Goal: Information Seeking & Learning: Learn about a topic

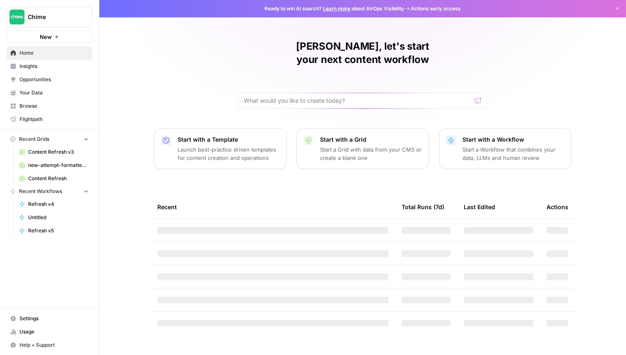
click at [58, 68] on span "Insights" at bounding box center [53, 66] width 69 height 7
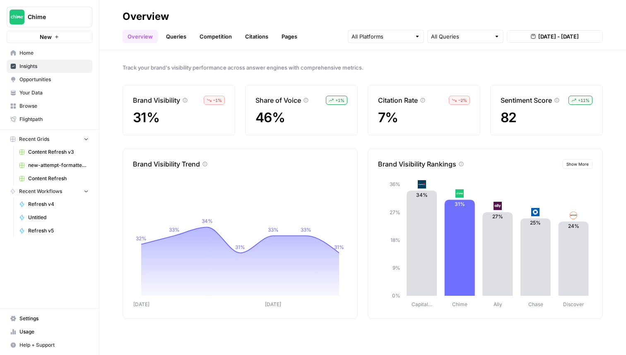
click at [413, 39] on div at bounding box center [386, 36] width 76 height 13
click at [399, 78] on span "Perplexity" at bounding box center [385, 79] width 42 height 8
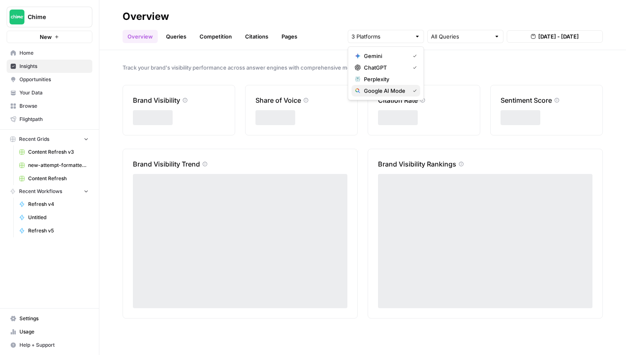
click at [395, 96] on button "Google AI Mode" at bounding box center [386, 91] width 69 height 12
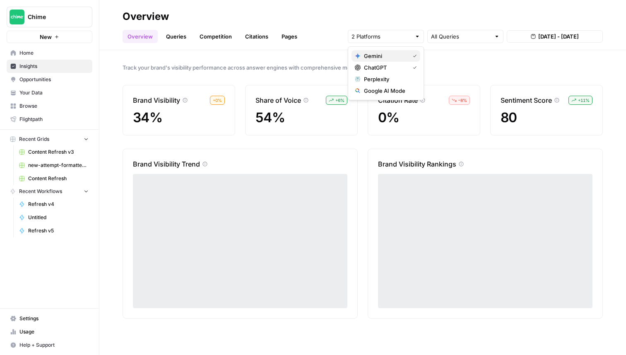
click at [395, 56] on span "Gemini" at bounding box center [385, 56] width 42 height 8
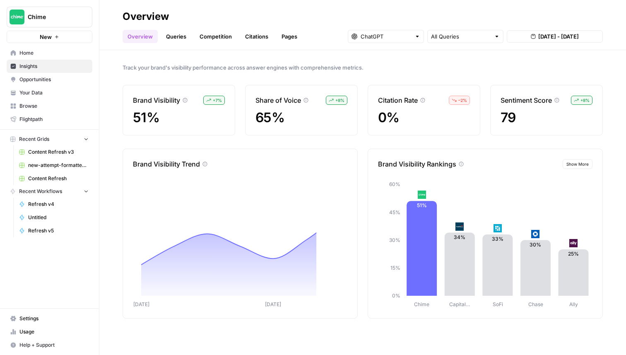
click at [447, 57] on div "Track your brand's visibility performance across answer engines with comprehens…" at bounding box center [362, 202] width 527 height 305
click at [404, 44] on header "Overview Overview Queries Competition Citations Pages All Queries Aug 24, 2025 …" at bounding box center [362, 25] width 527 height 50
click at [400, 39] on input "text" at bounding box center [386, 36] width 51 height 8
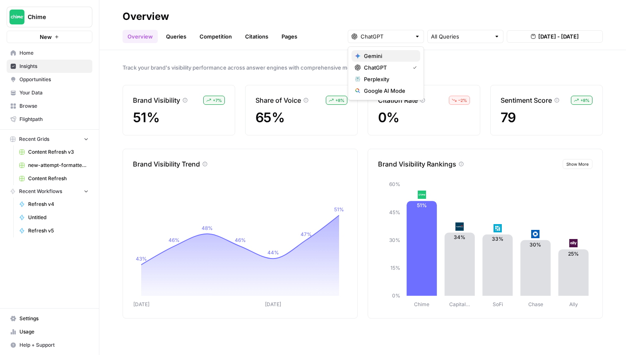
click at [397, 54] on span "Gemini" at bounding box center [389, 56] width 50 height 8
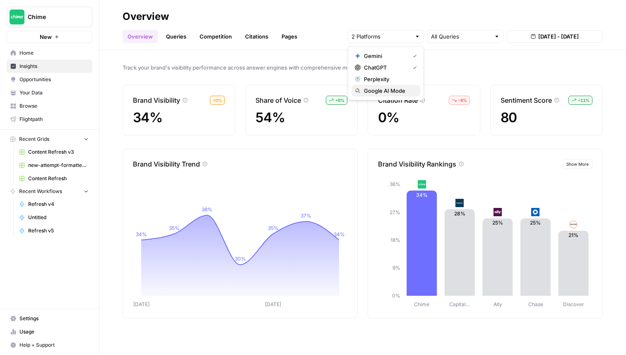
click at [396, 91] on span "Google AI Mode" at bounding box center [389, 91] width 50 height 8
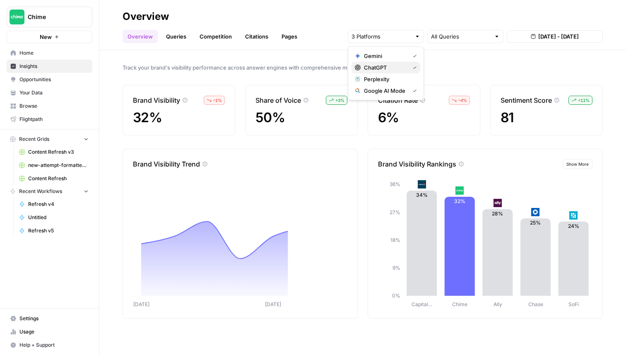
click at [399, 70] on span "ChatGPT" at bounding box center [385, 67] width 42 height 8
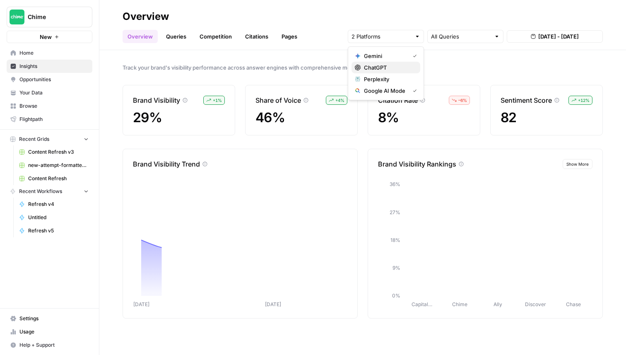
click at [399, 66] on span "ChatGPT" at bounding box center [389, 67] width 50 height 8
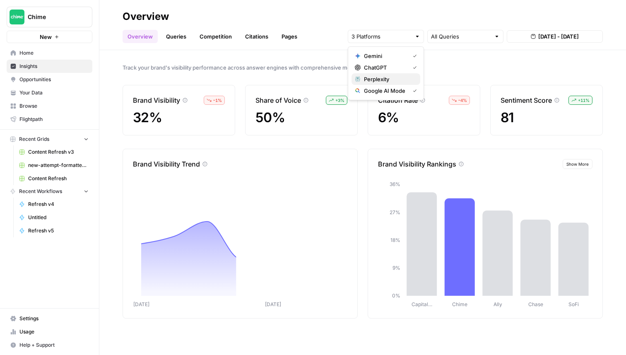
click at [398, 76] on span "Perplexity" at bounding box center [389, 79] width 50 height 8
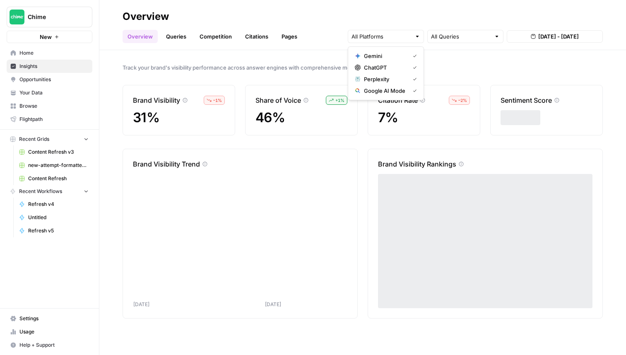
click at [455, 62] on div "Track your brand's visibility performance across answer engines with comprehens…" at bounding box center [362, 202] width 527 height 305
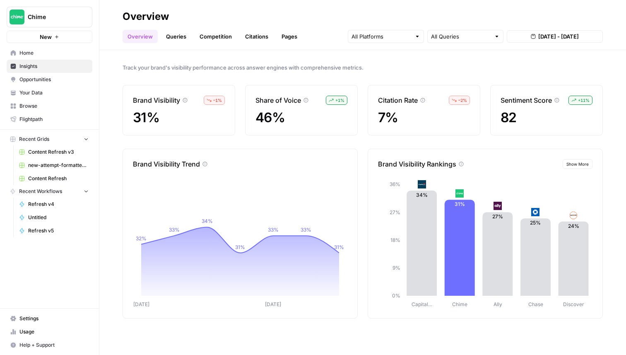
click at [163, 35] on link "Queries" at bounding box center [176, 36] width 30 height 13
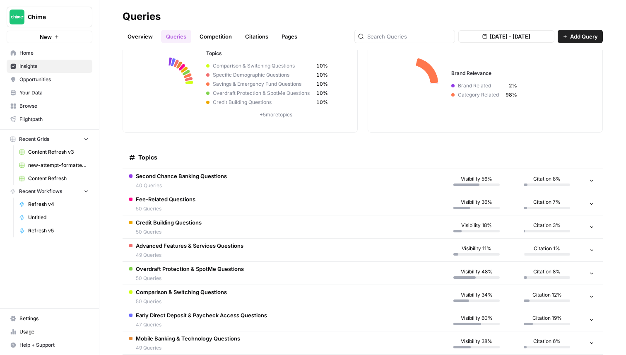
scroll to position [93, 0]
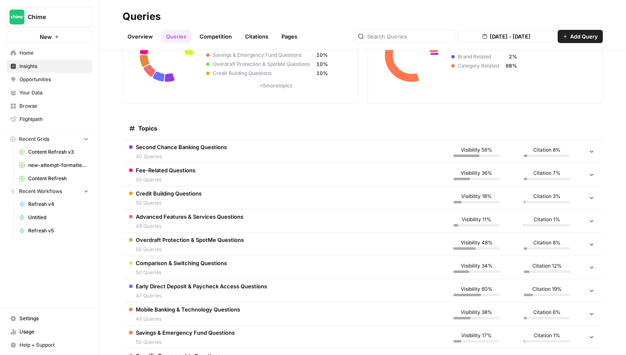
click at [185, 158] on span "40 Queries" at bounding box center [181, 156] width 91 height 7
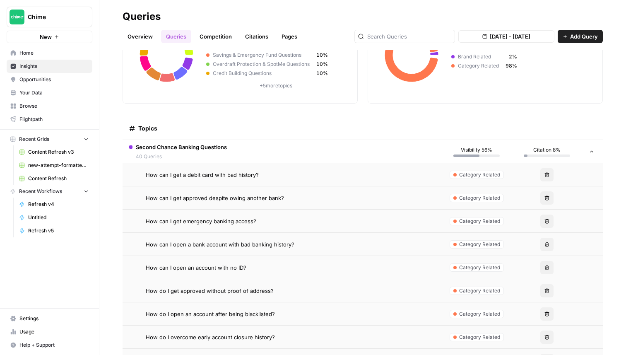
click at [187, 171] on span "How can I get a debit card with bad history?" at bounding box center [202, 175] width 113 height 8
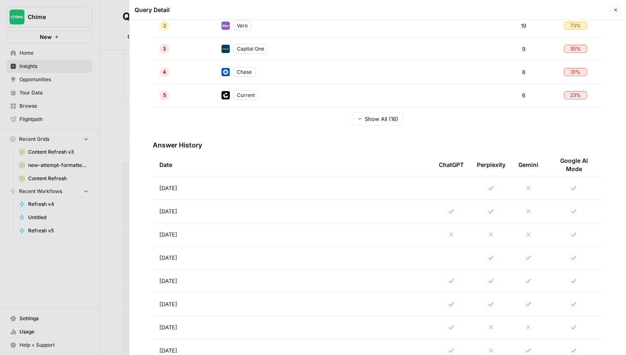
scroll to position [244, 0]
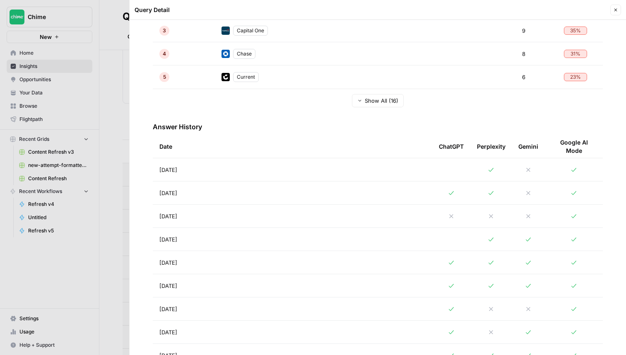
click at [94, 129] on div at bounding box center [313, 177] width 626 height 355
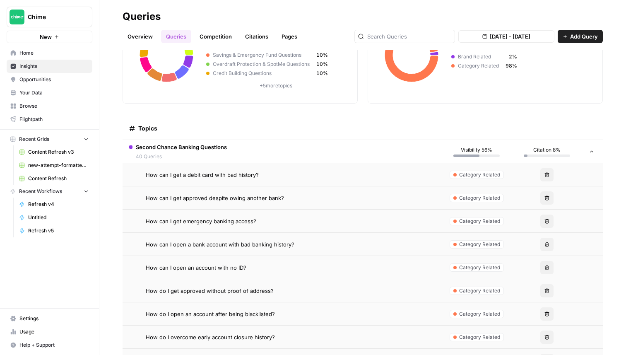
click at [203, 202] on td "How can I get approved despite owing another bank?" at bounding box center [282, 197] width 319 height 23
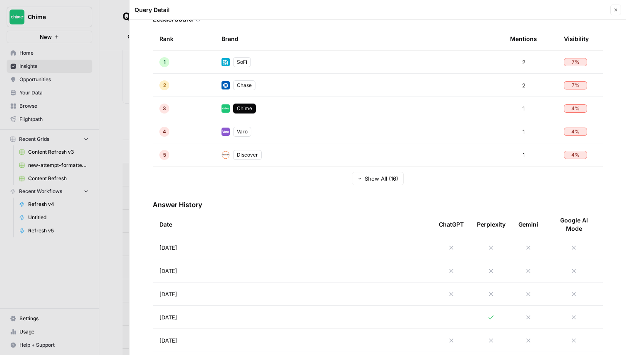
scroll to position [234, 0]
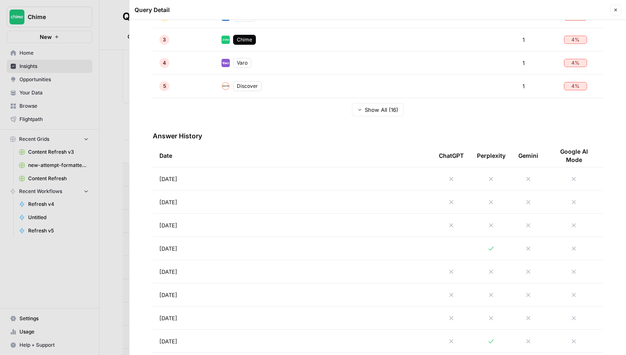
click at [80, 167] on div at bounding box center [313, 177] width 626 height 355
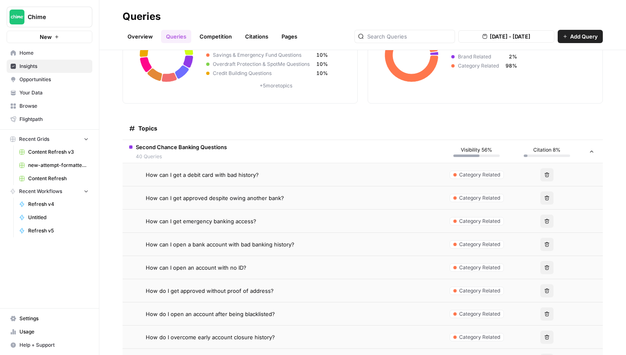
click at [269, 174] on div "How can I get a debit card with bad history?" at bounding box center [290, 175] width 289 height 8
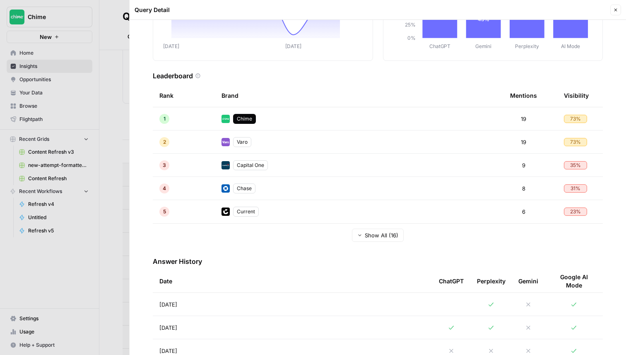
scroll to position [203, 0]
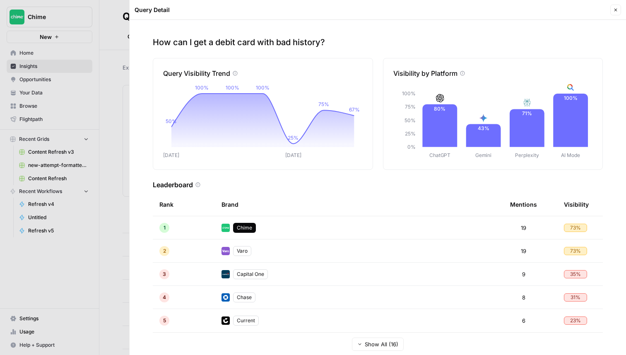
click at [615, 12] on icon "button" at bounding box center [615, 9] width 5 height 5
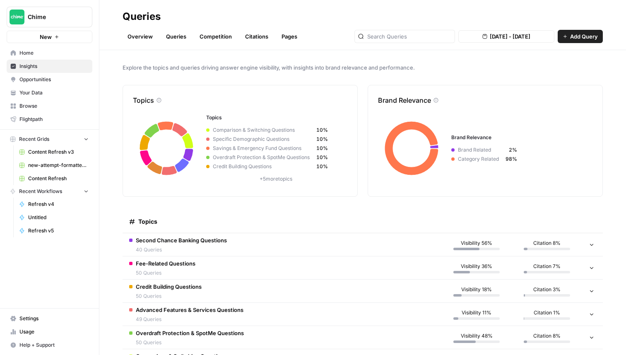
click at [137, 37] on link "Overview" at bounding box center [140, 36] width 35 height 13
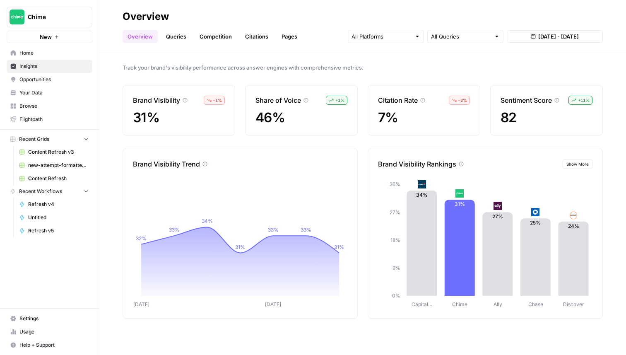
click at [182, 36] on link "Queries" at bounding box center [176, 36] width 30 height 13
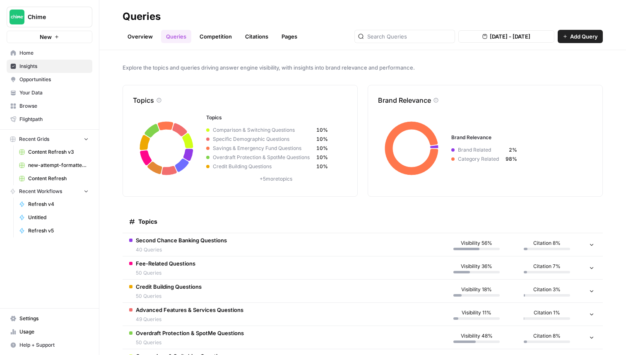
click at [215, 40] on link "Competition" at bounding box center [216, 36] width 42 height 13
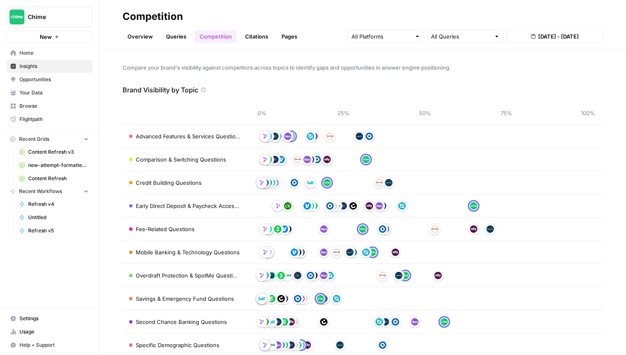
click at [140, 36] on link "Overview" at bounding box center [140, 36] width 35 height 13
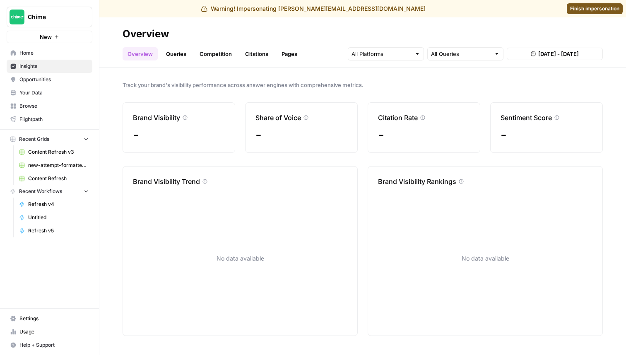
click at [601, 8] on span "Finish impersonation" at bounding box center [594, 8] width 49 height 7
